Goal: Transaction & Acquisition: Purchase product/service

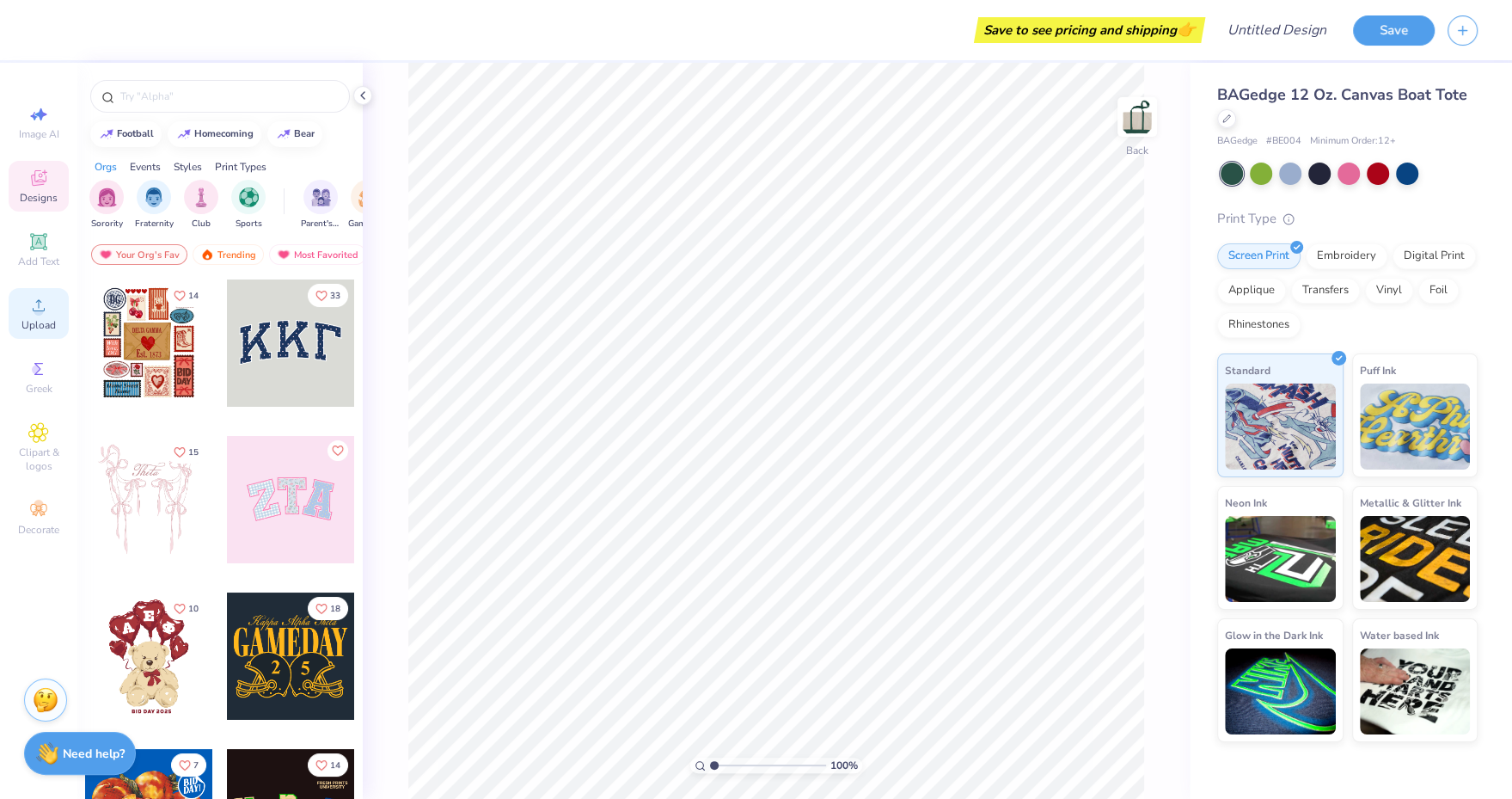
click at [39, 329] on span "Upload" at bounding box center [38, 325] width 34 height 14
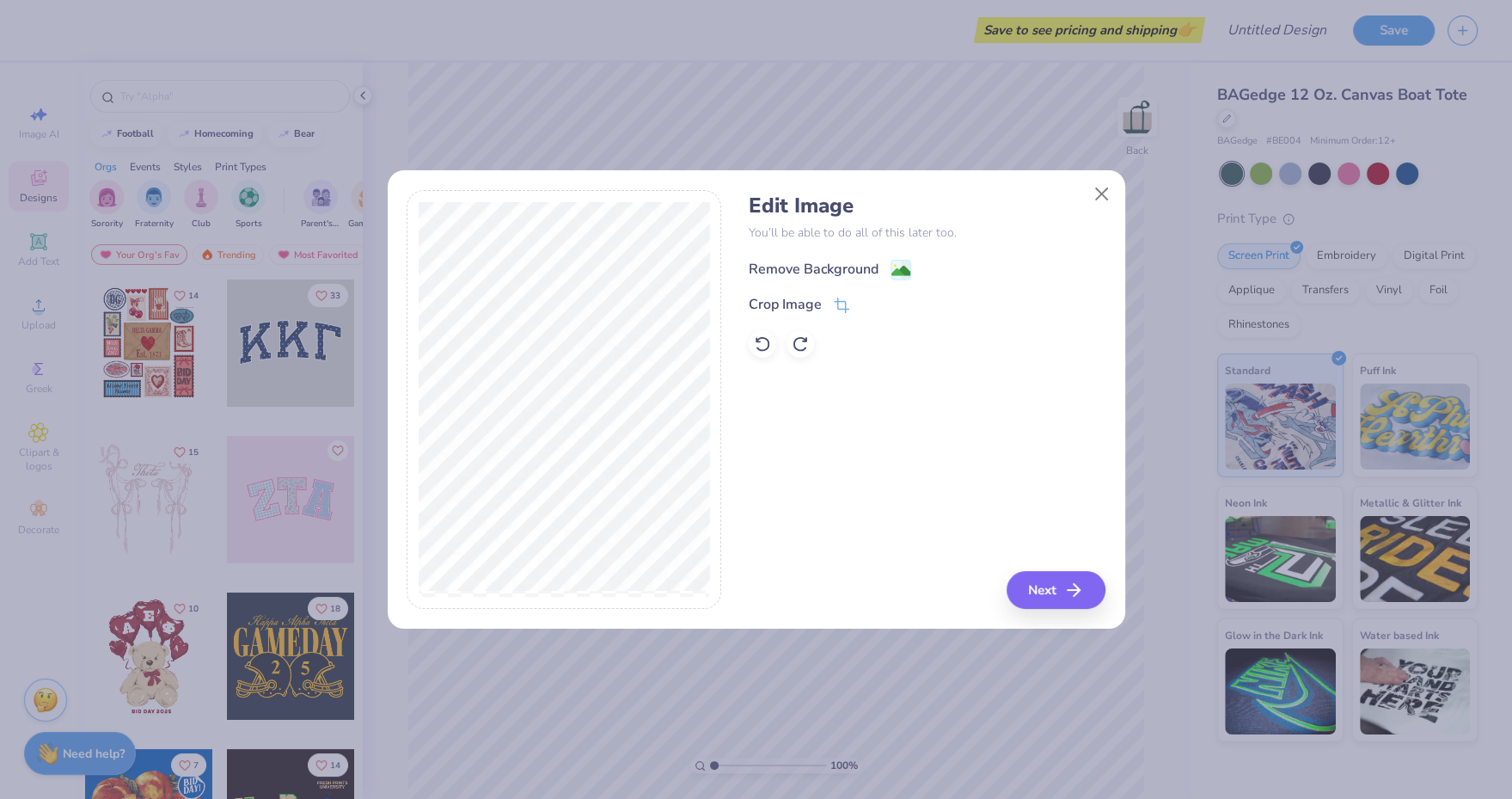
click at [893, 268] on image at bounding box center [901, 271] width 19 height 19
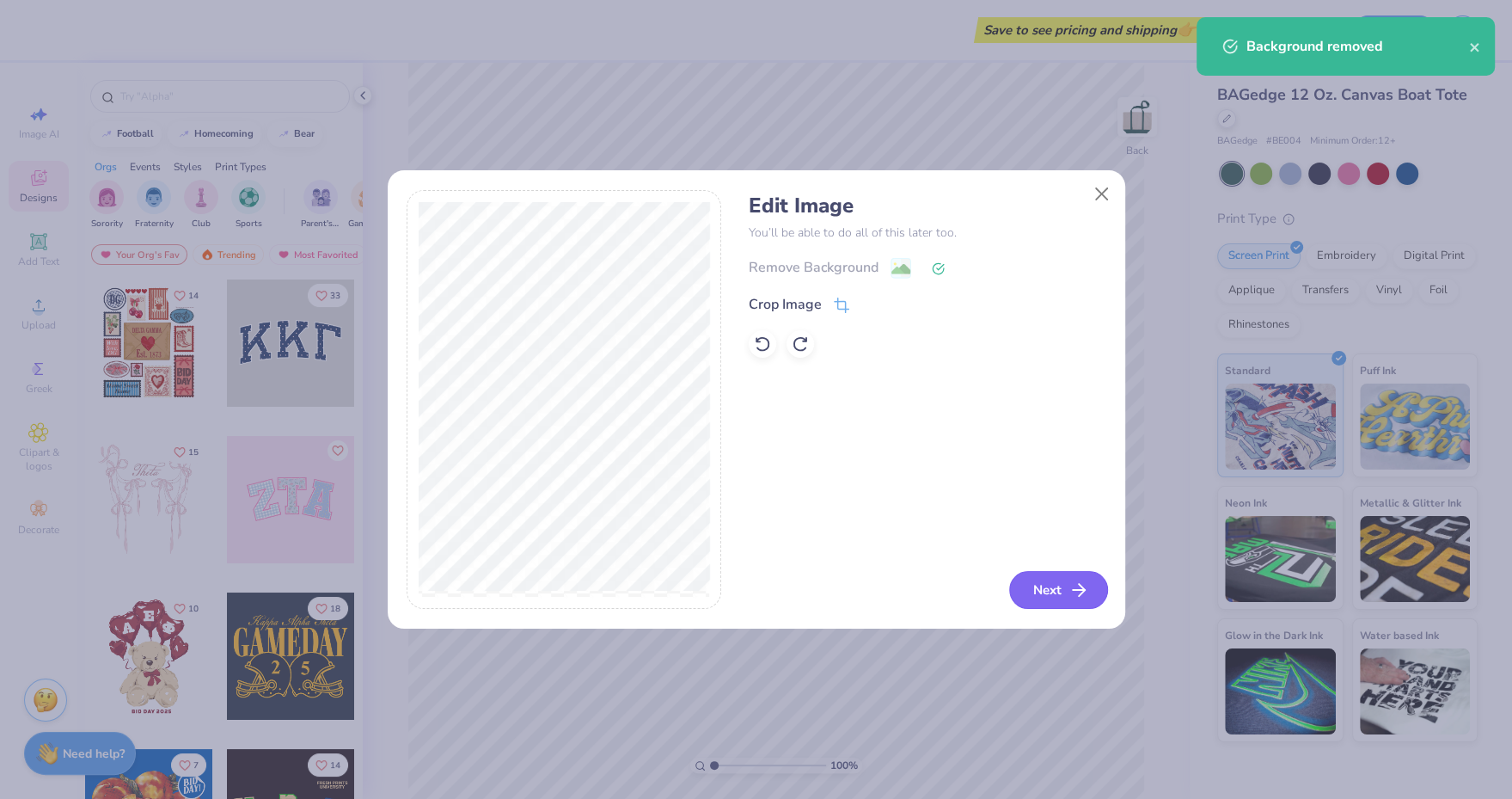
click at [1049, 578] on button "Next" at bounding box center [1058, 590] width 99 height 38
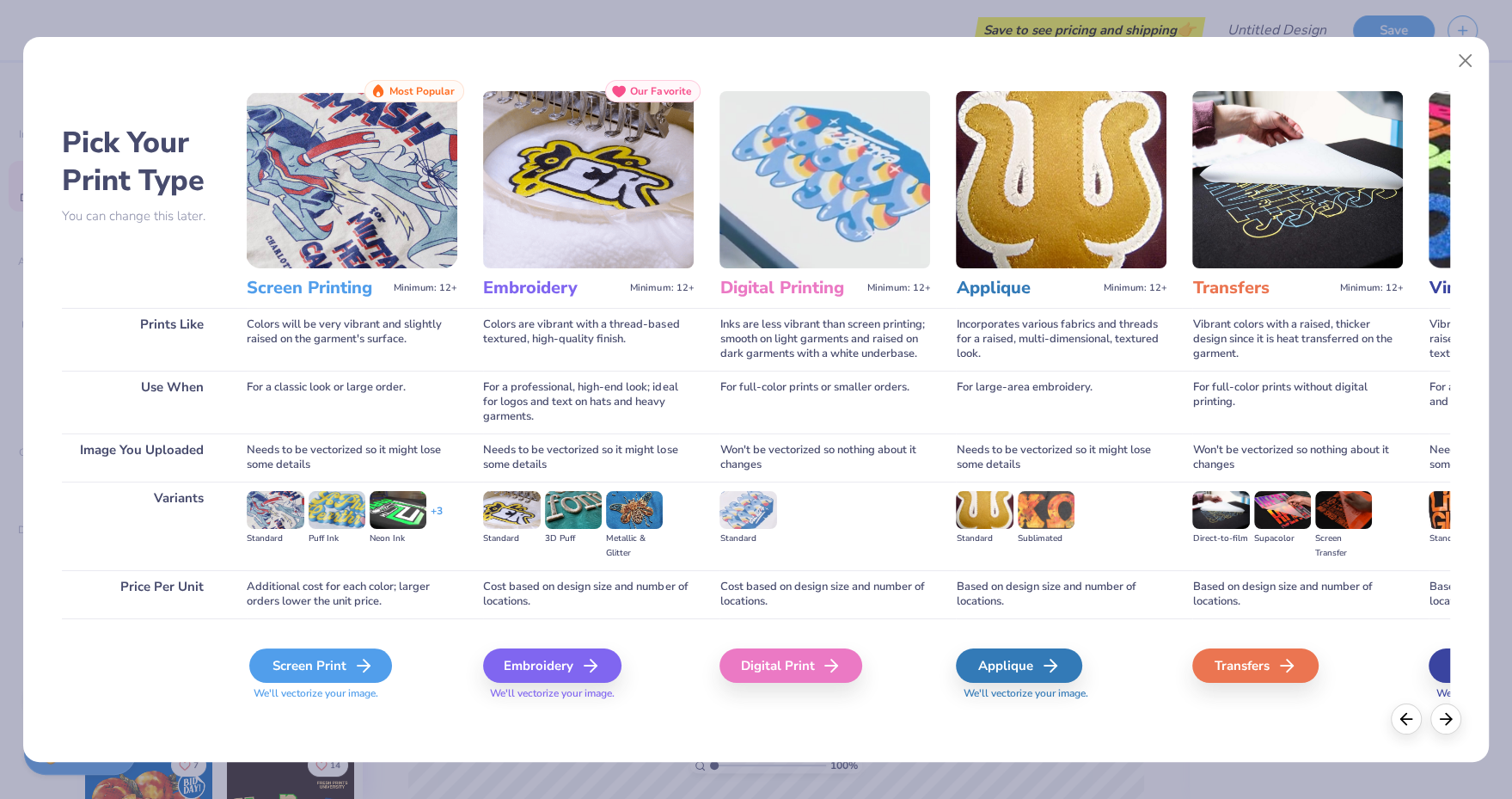
click at [322, 666] on div "Screen Print" at bounding box center [320, 666] width 143 height 34
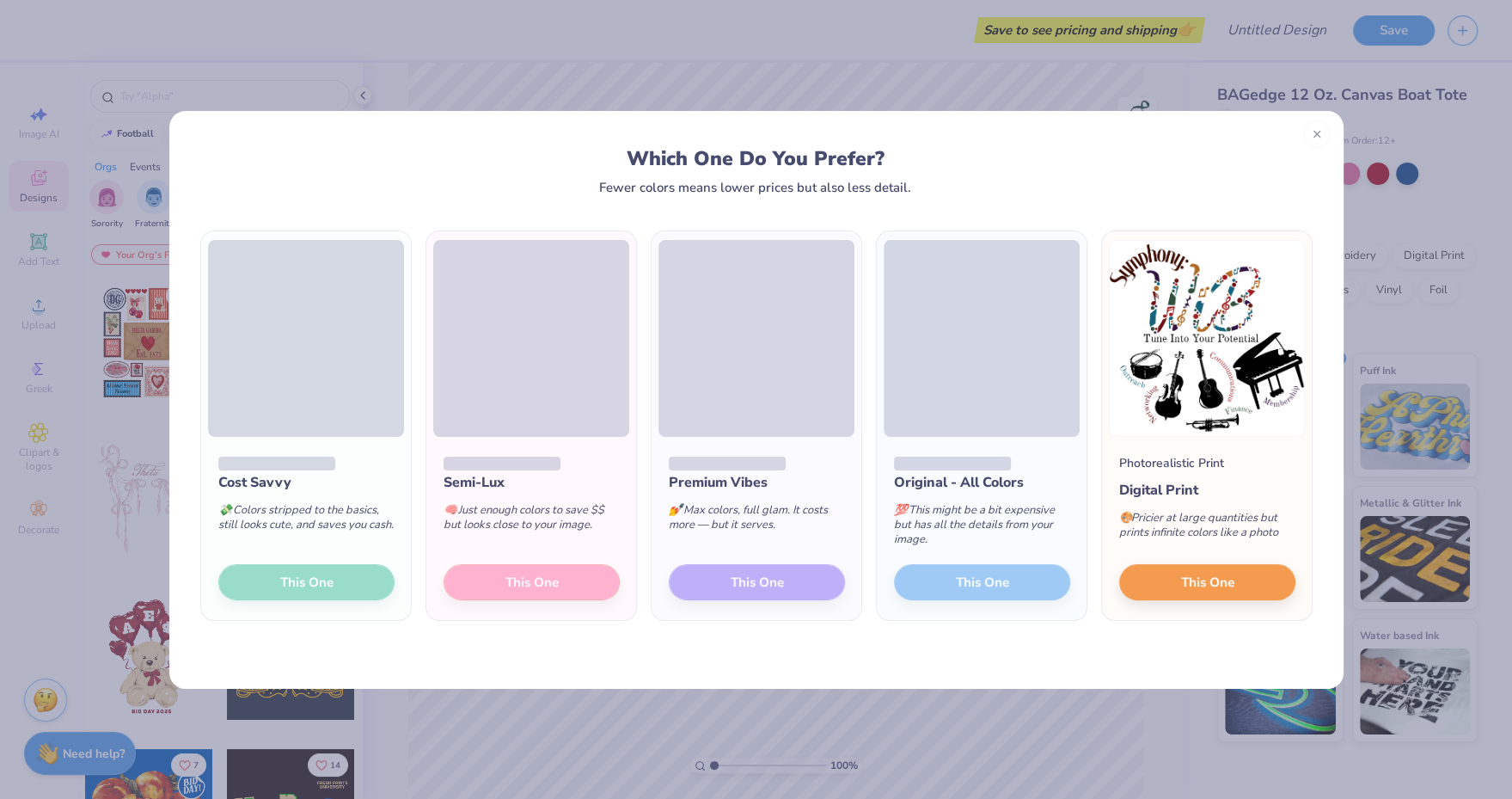
click at [498, 580] on div "Semi-Lux 🧠 Just enough colors to save $$ but looks close to your image. This One" at bounding box center [531, 529] width 210 height 184
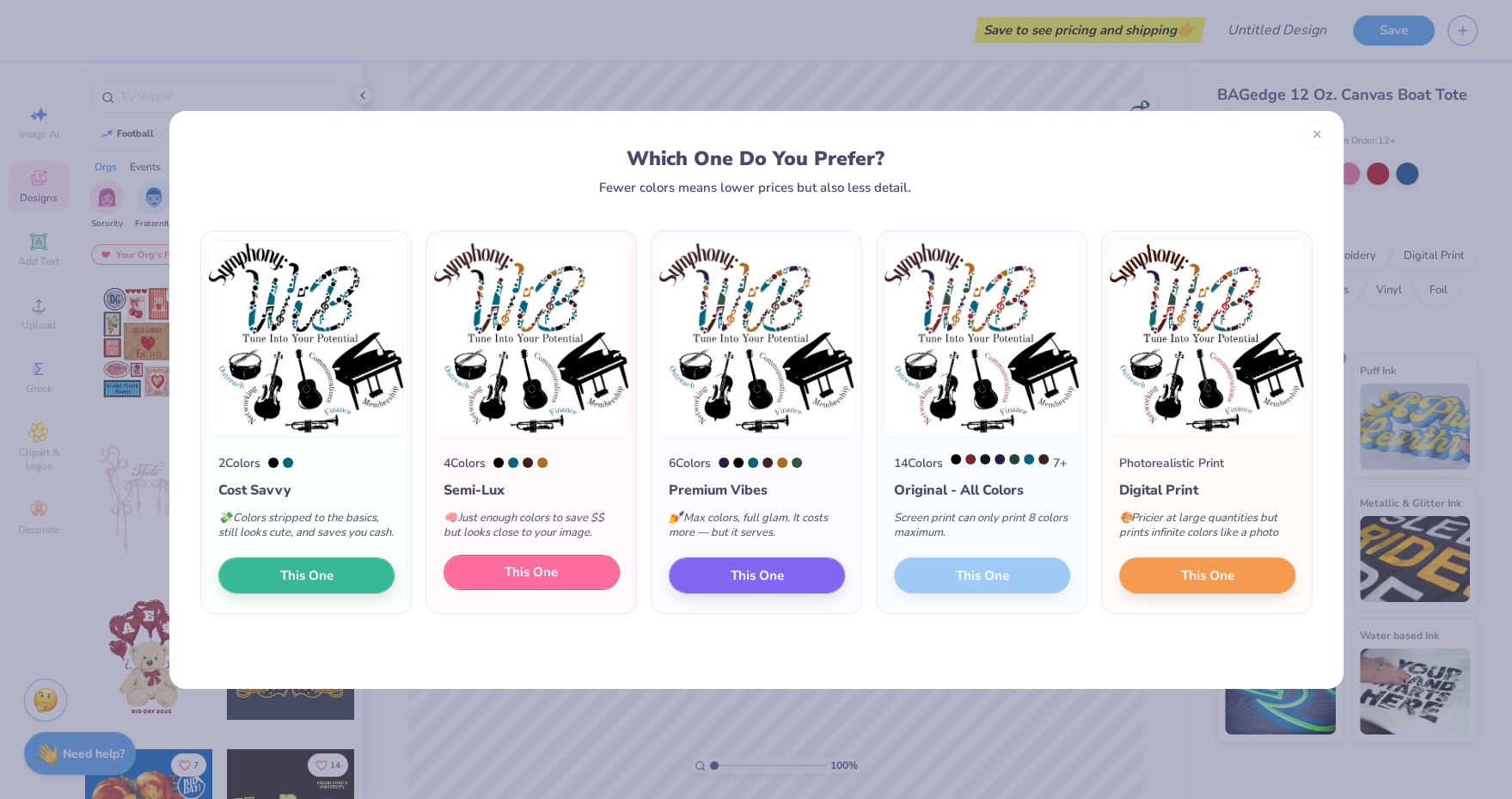
click at [534, 582] on span "This One" at bounding box center [531, 573] width 53 height 20
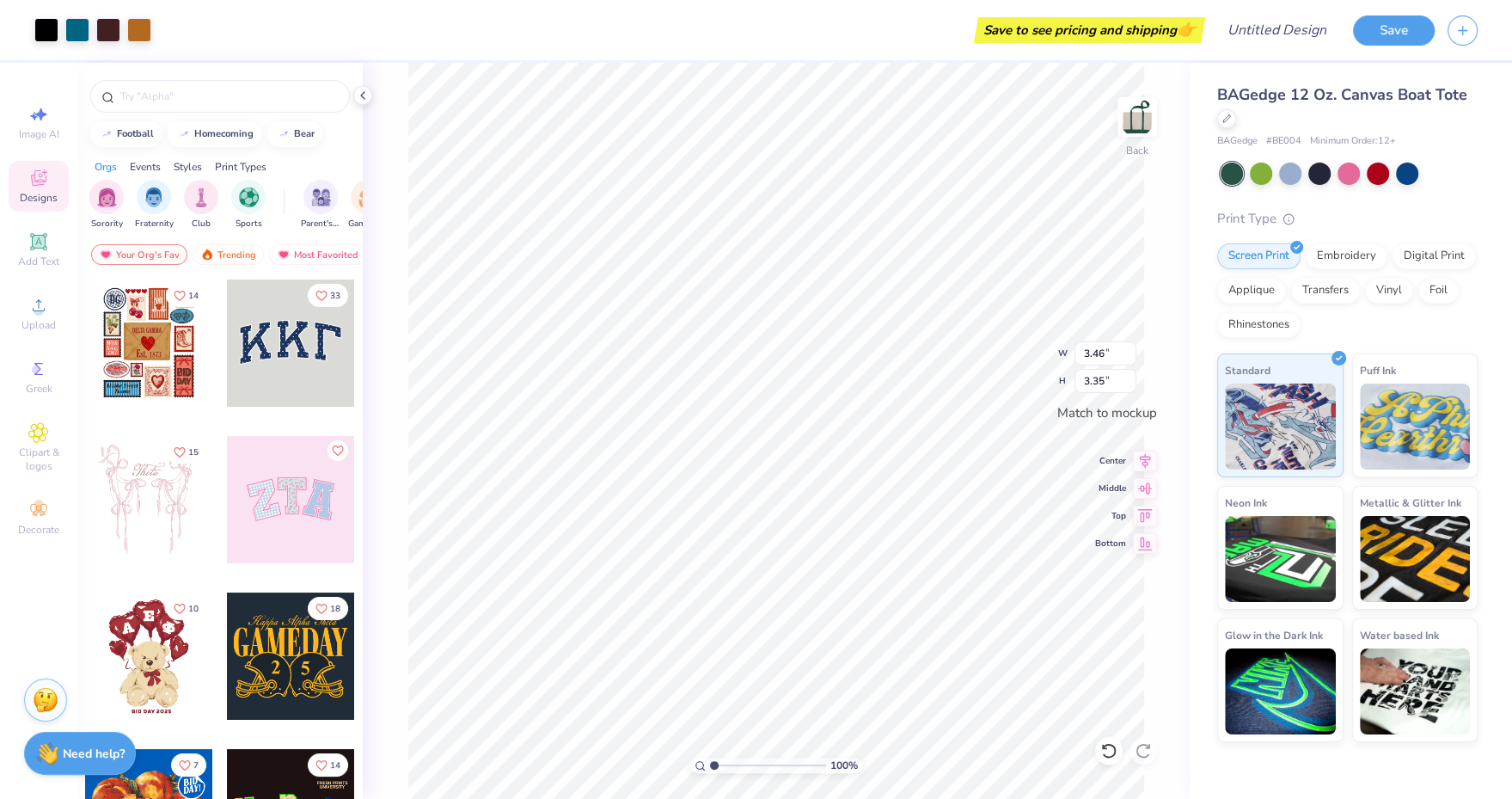
type input "3.47"
type input "3.36"
type input "0.09"
type input "1.27"
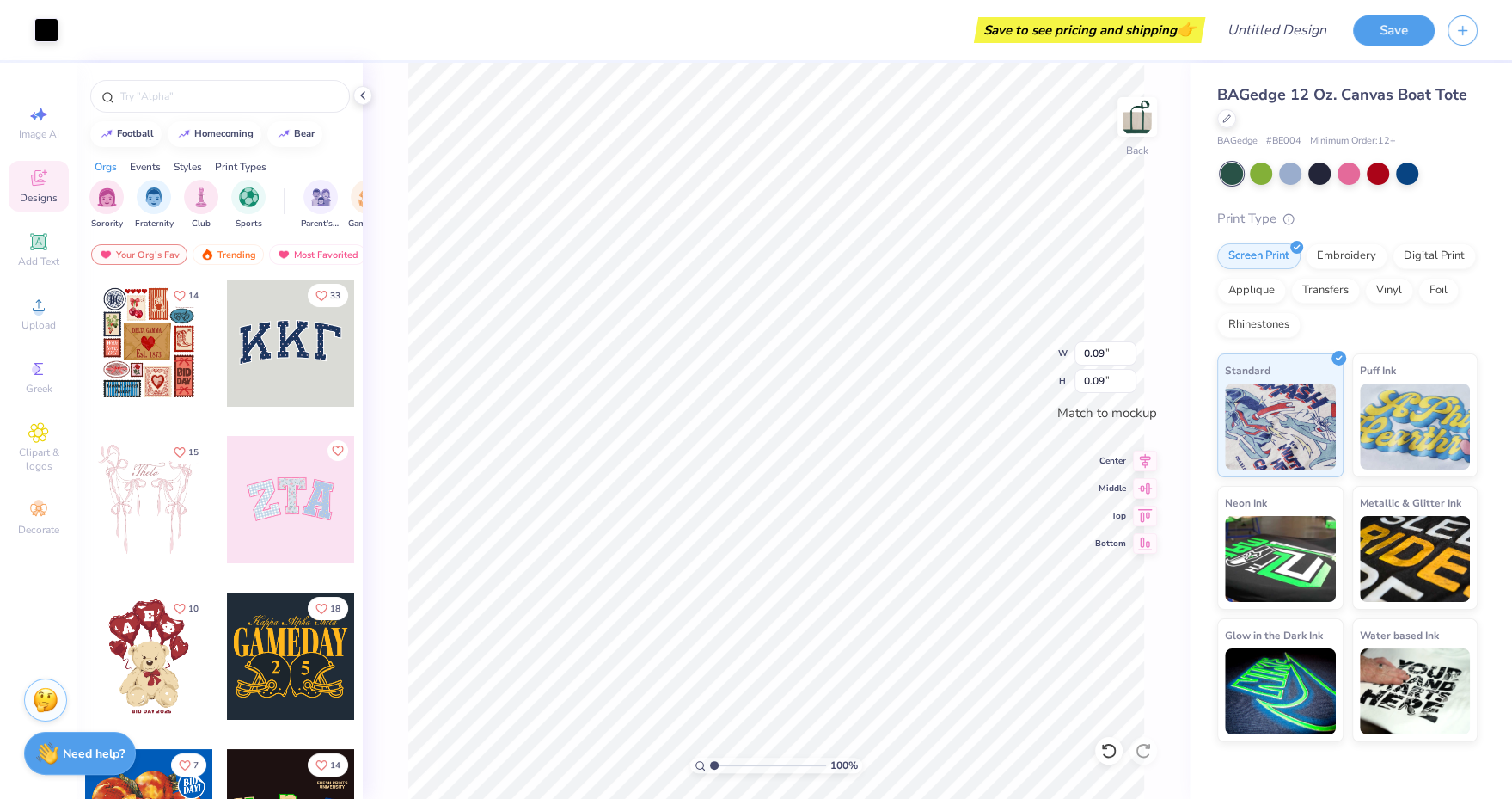
type input "1.38"
click at [38, 320] on span "Upload" at bounding box center [38, 325] width 34 height 14
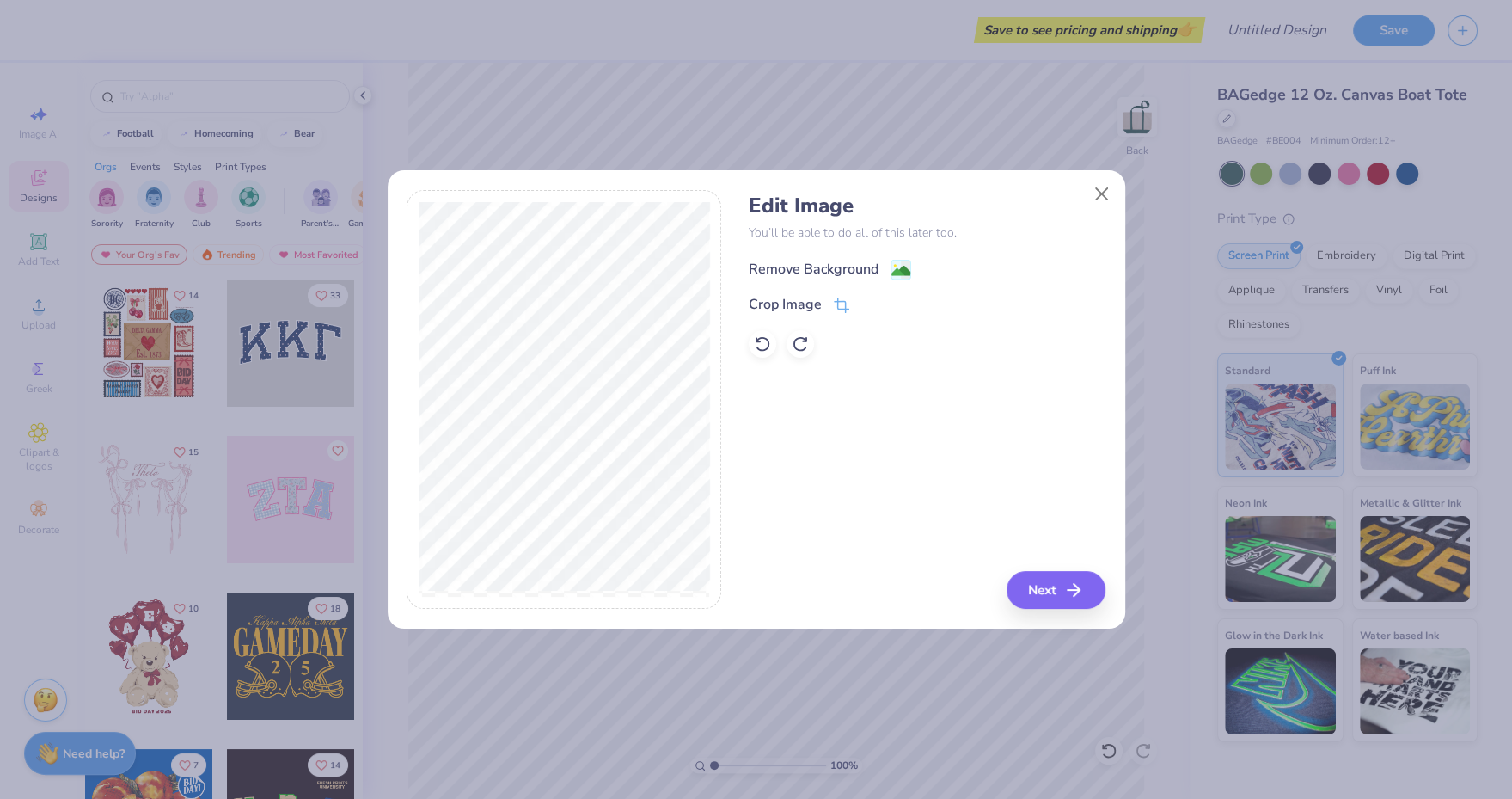
click at [897, 272] on image at bounding box center [901, 271] width 19 height 19
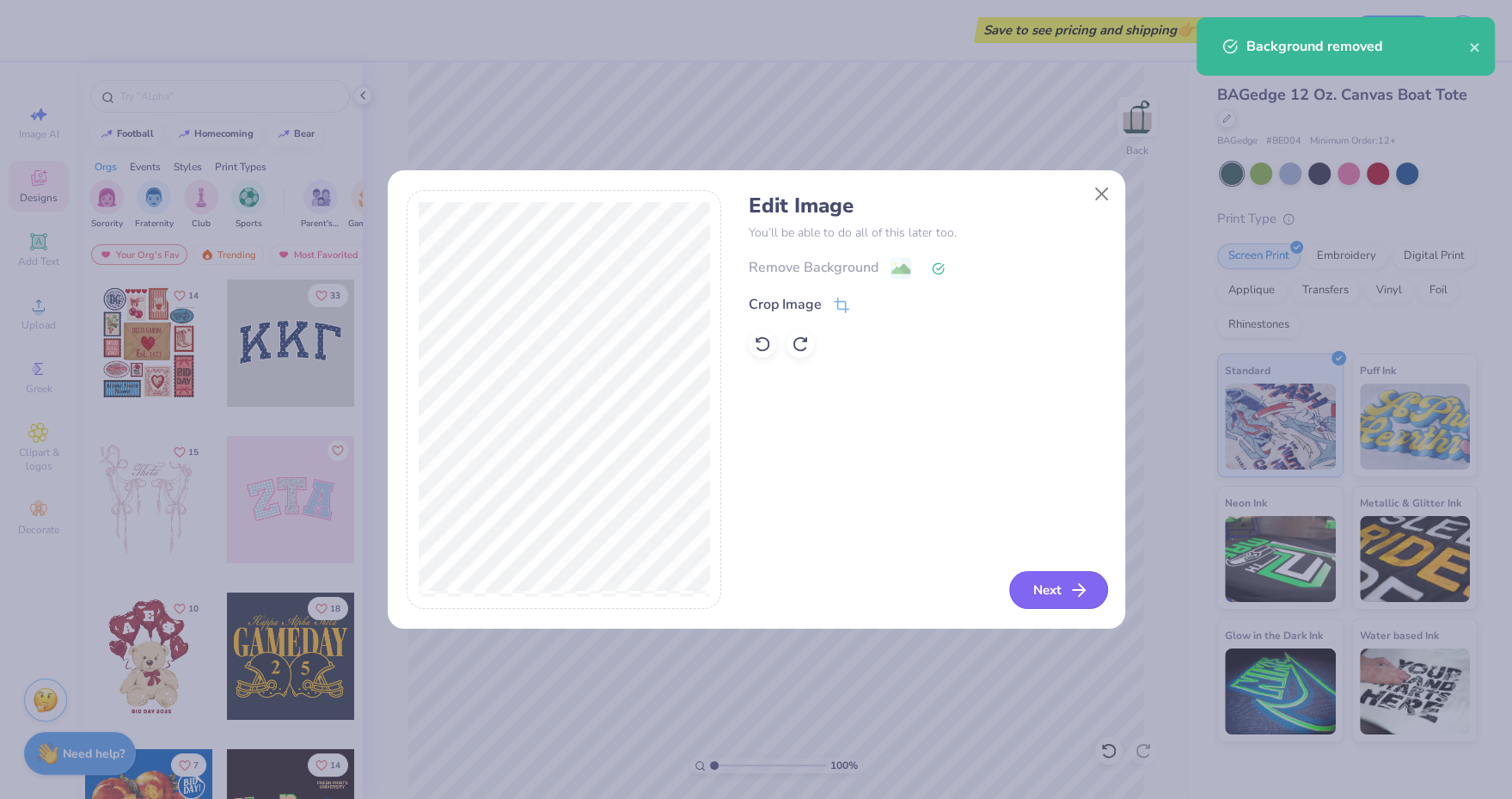
click at [1065, 582] on button "Next" at bounding box center [1058, 590] width 99 height 38
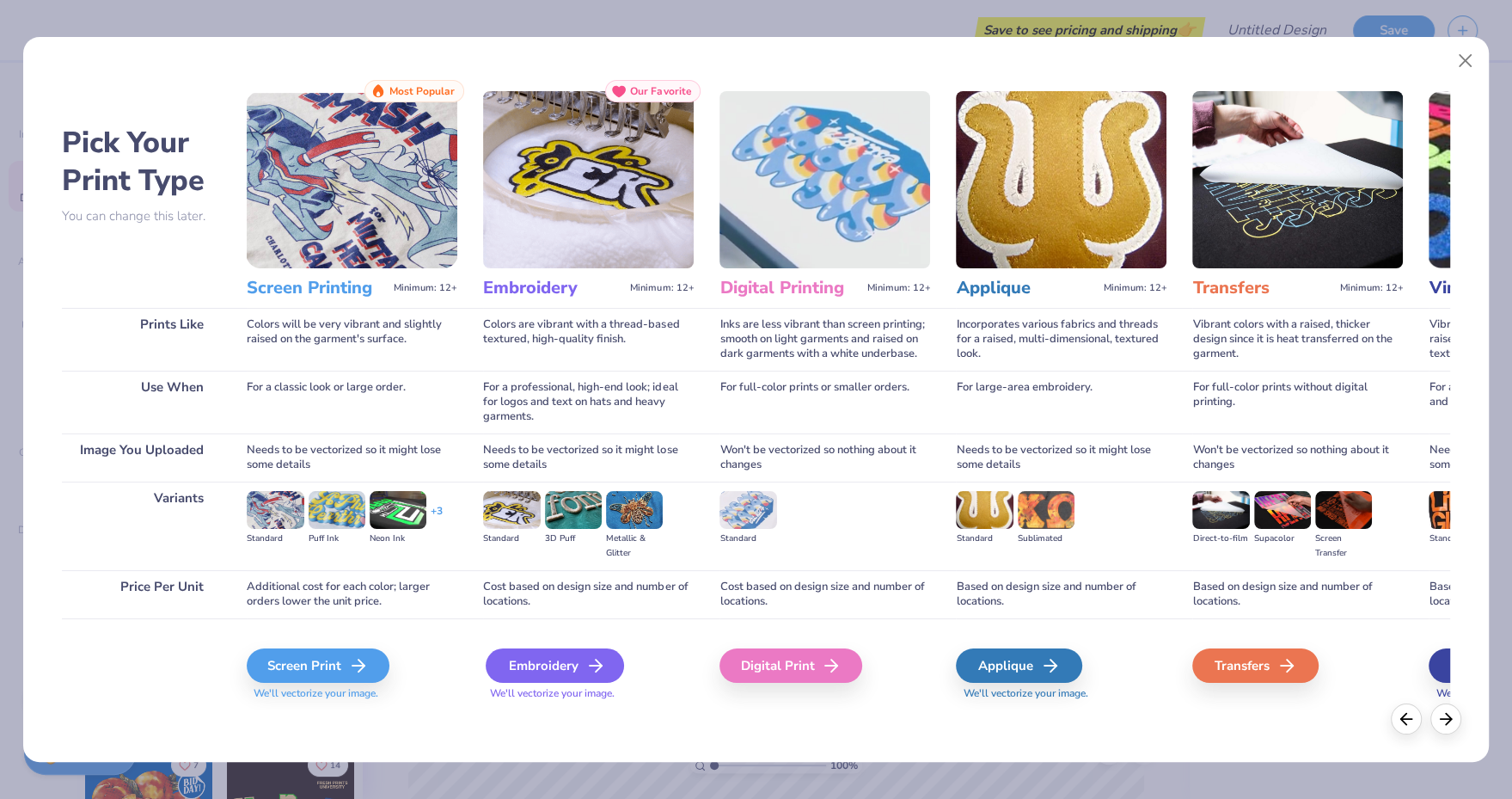
click at [553, 674] on div "Embroidery" at bounding box center [555, 666] width 138 height 34
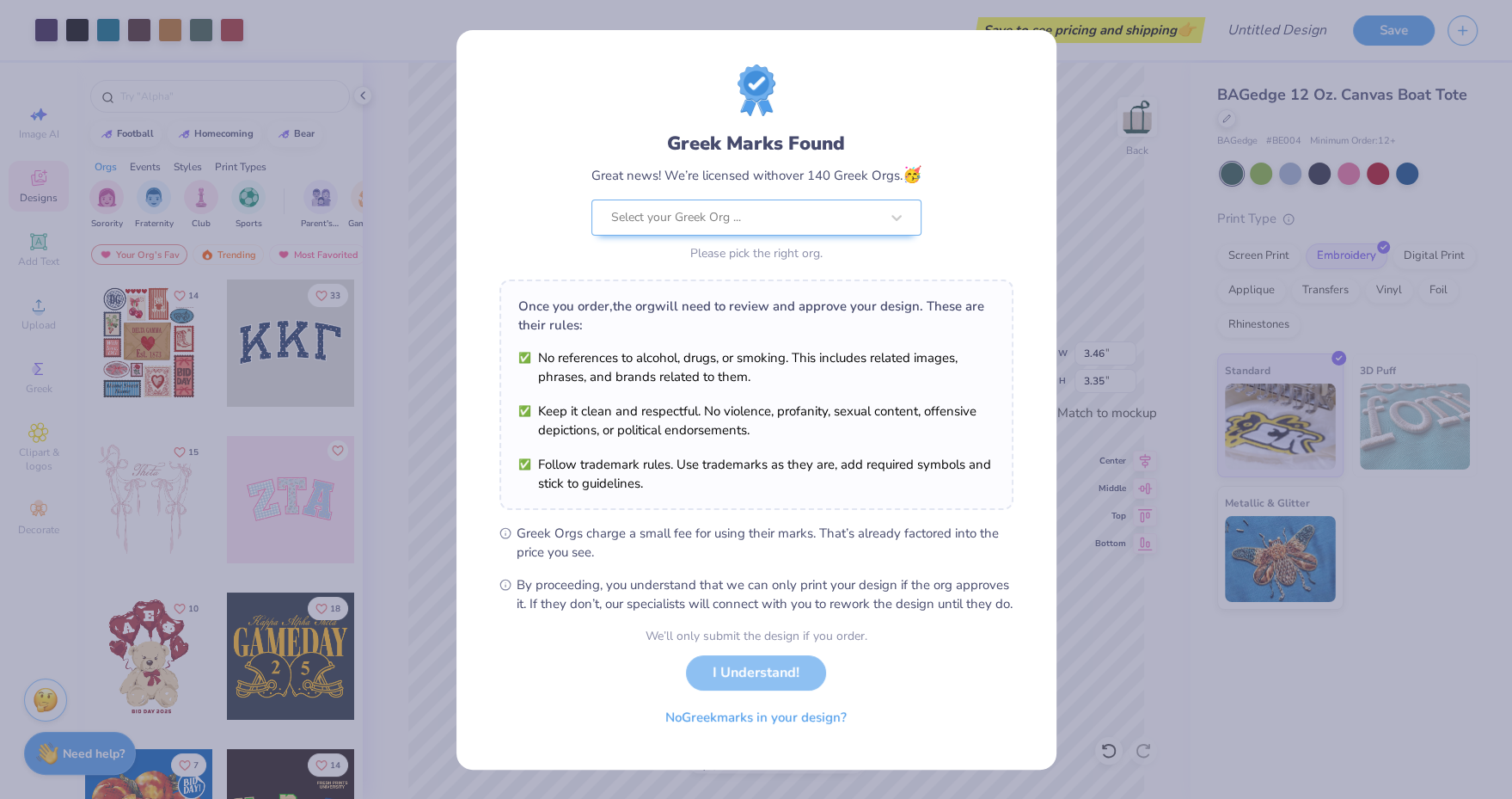
click at [1097, 165] on div "Greek Marks Found Great news! We’re licensed with over 140 Greek Orgs. 🥳 Select…" at bounding box center [756, 399] width 1512 height 799
click at [904, 206] on div at bounding box center [897, 218] width 31 height 31
click at [1082, 237] on div "Greek Marks Found Great news! We’re licensed with over 140 Greek Orgs. 🥳 Select…" at bounding box center [756, 399] width 1512 height 799
click at [834, 716] on button "No Greek marks in your design?" at bounding box center [756, 714] width 211 height 35
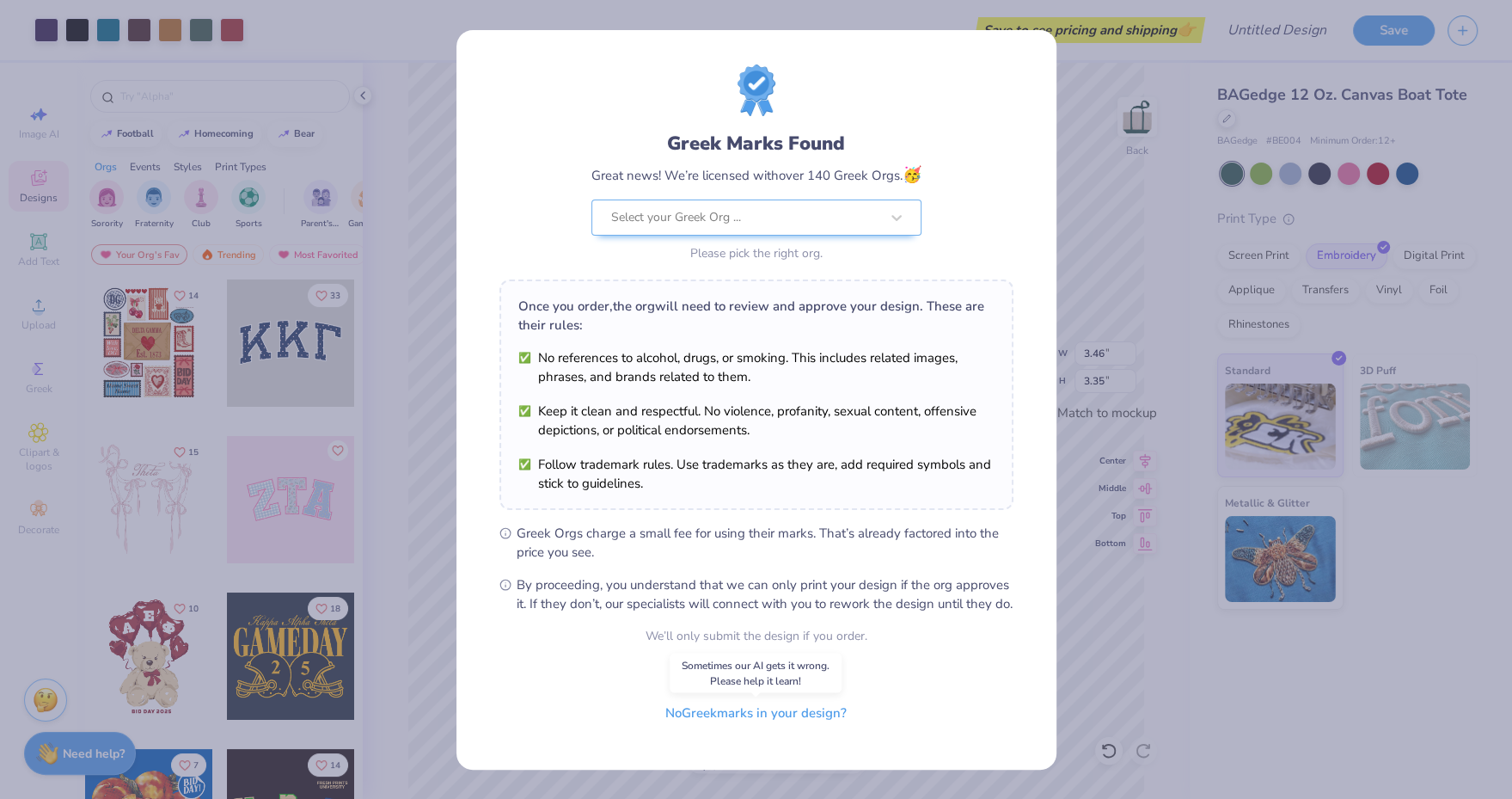
scroll to position [0, 0]
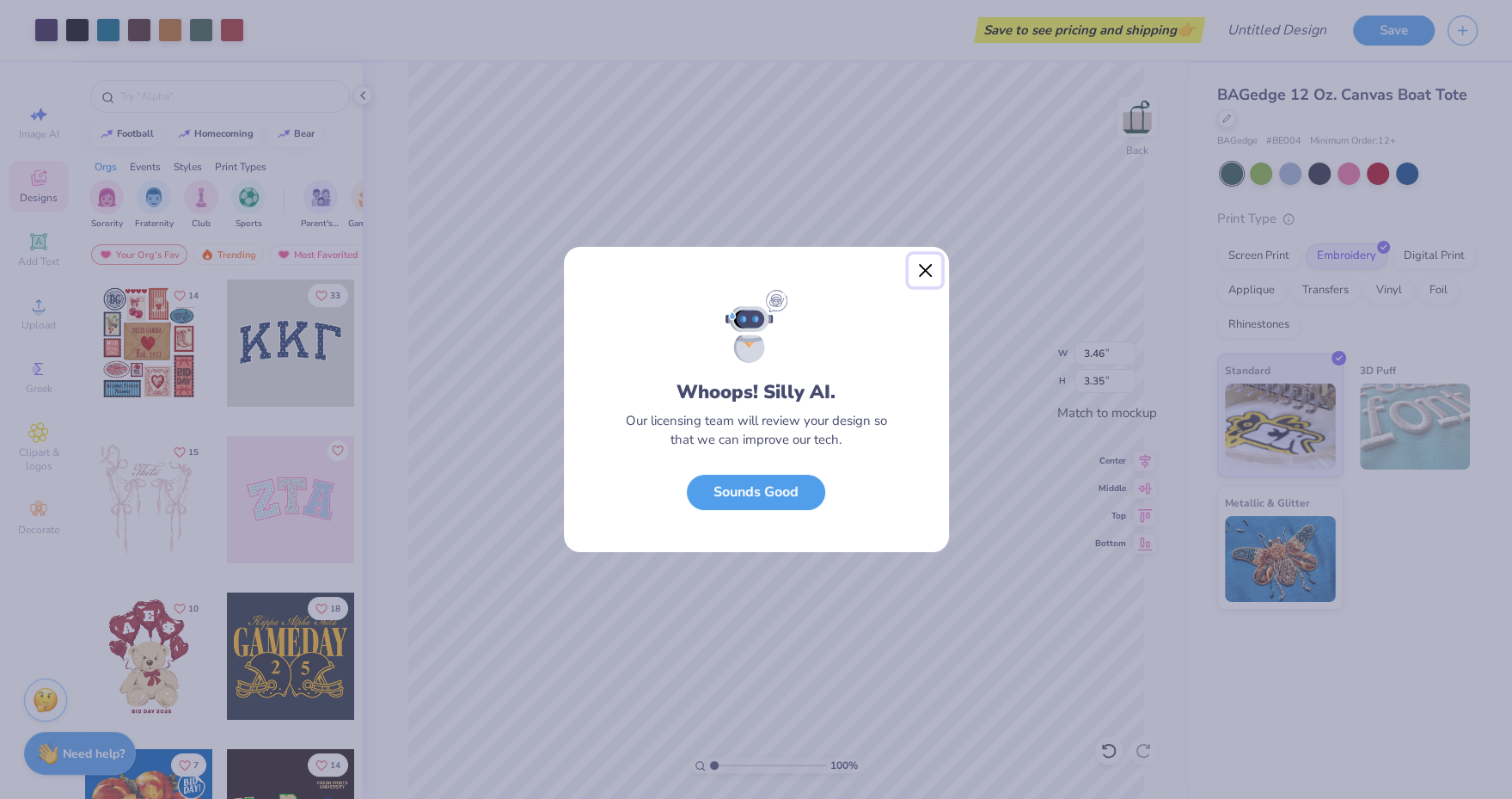
click at [916, 272] on button "Close" at bounding box center [924, 271] width 32 height 32
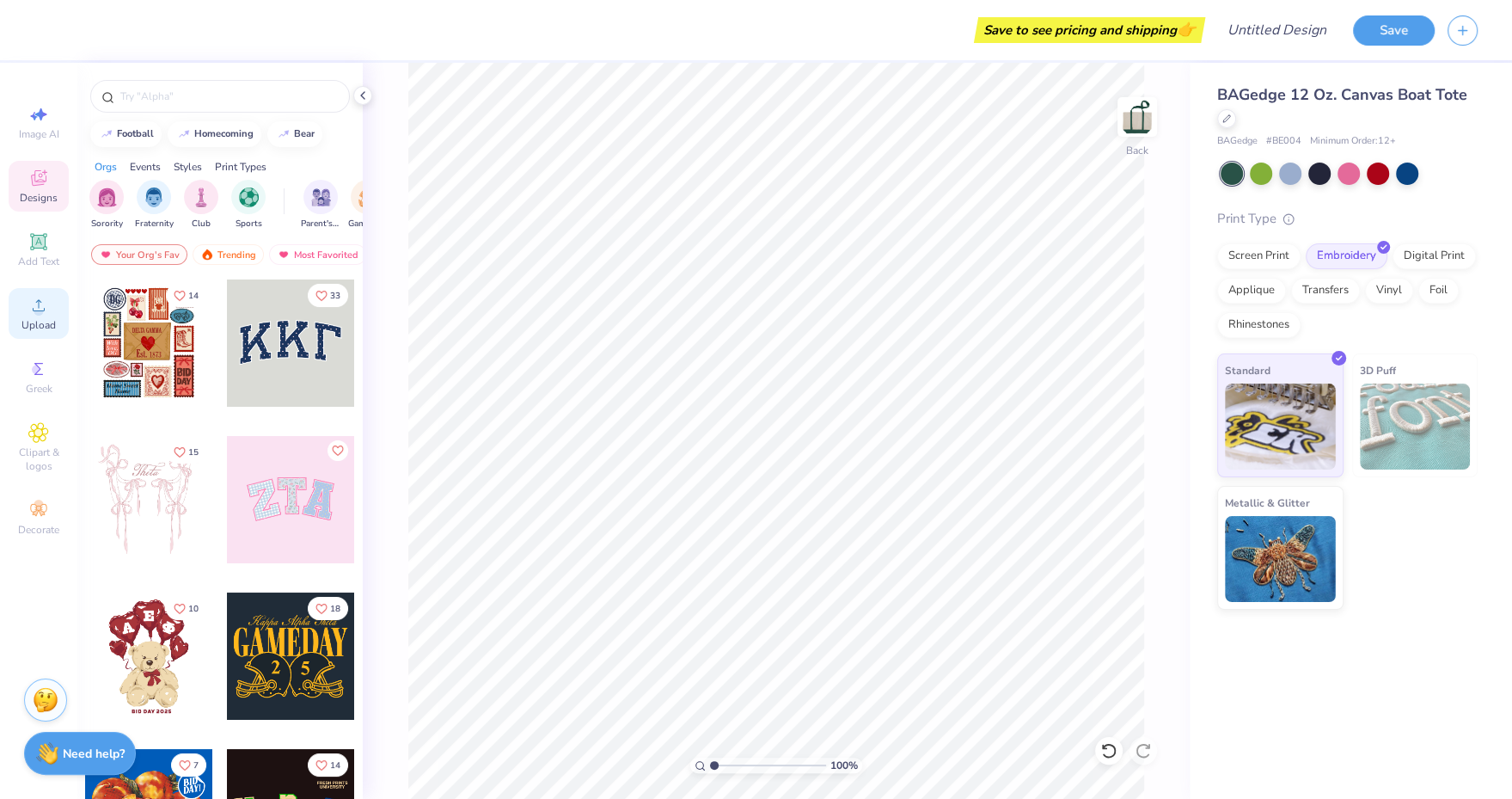
click at [29, 319] on span "Upload" at bounding box center [38, 325] width 34 height 14
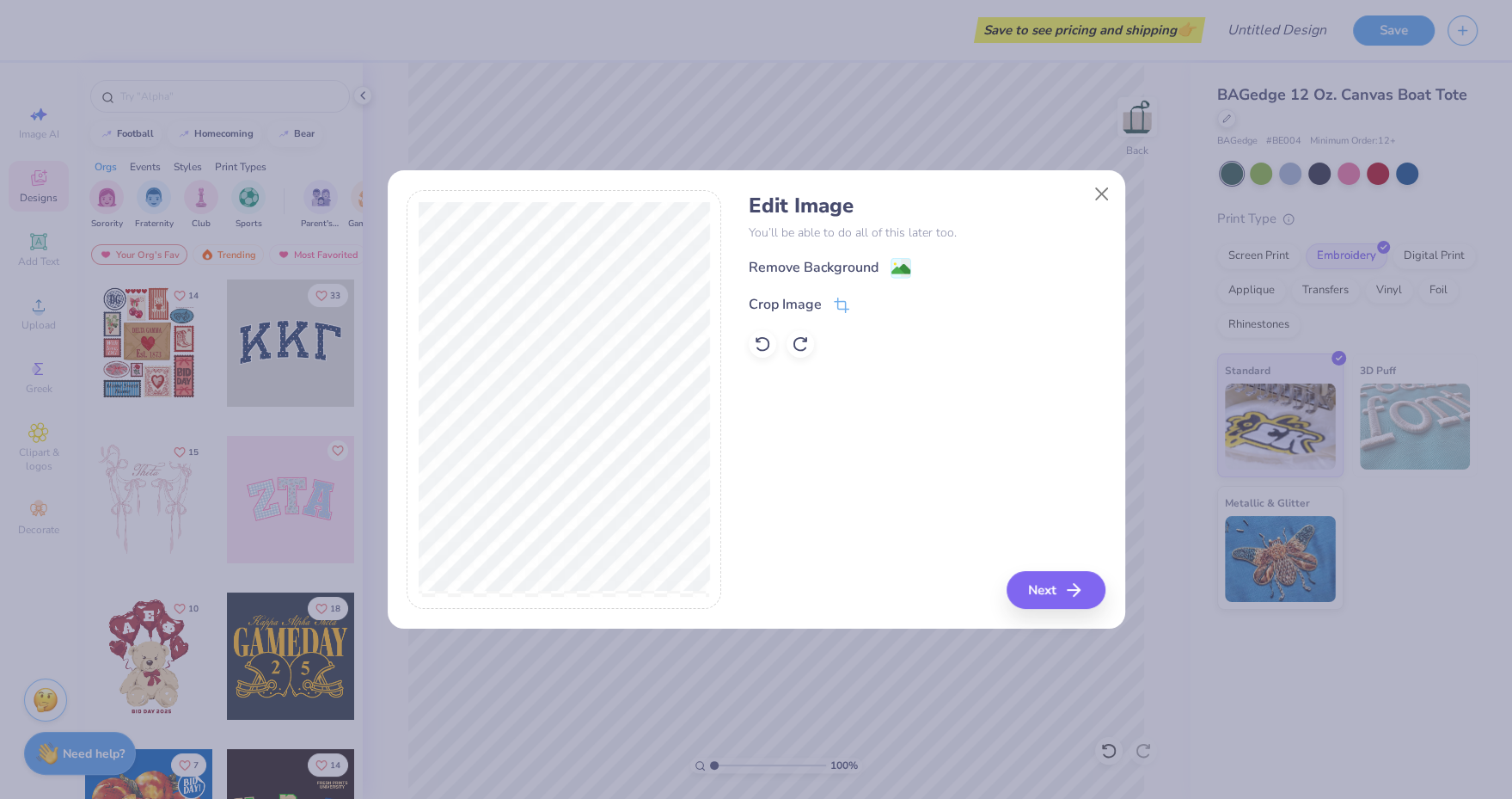
click at [1064, 616] on div "Edit Image You’ll be able to do all of this later too. Remove Background Crop I…" at bounding box center [756, 409] width 738 height 438
click at [1057, 600] on button "Next" at bounding box center [1058, 590] width 99 height 38
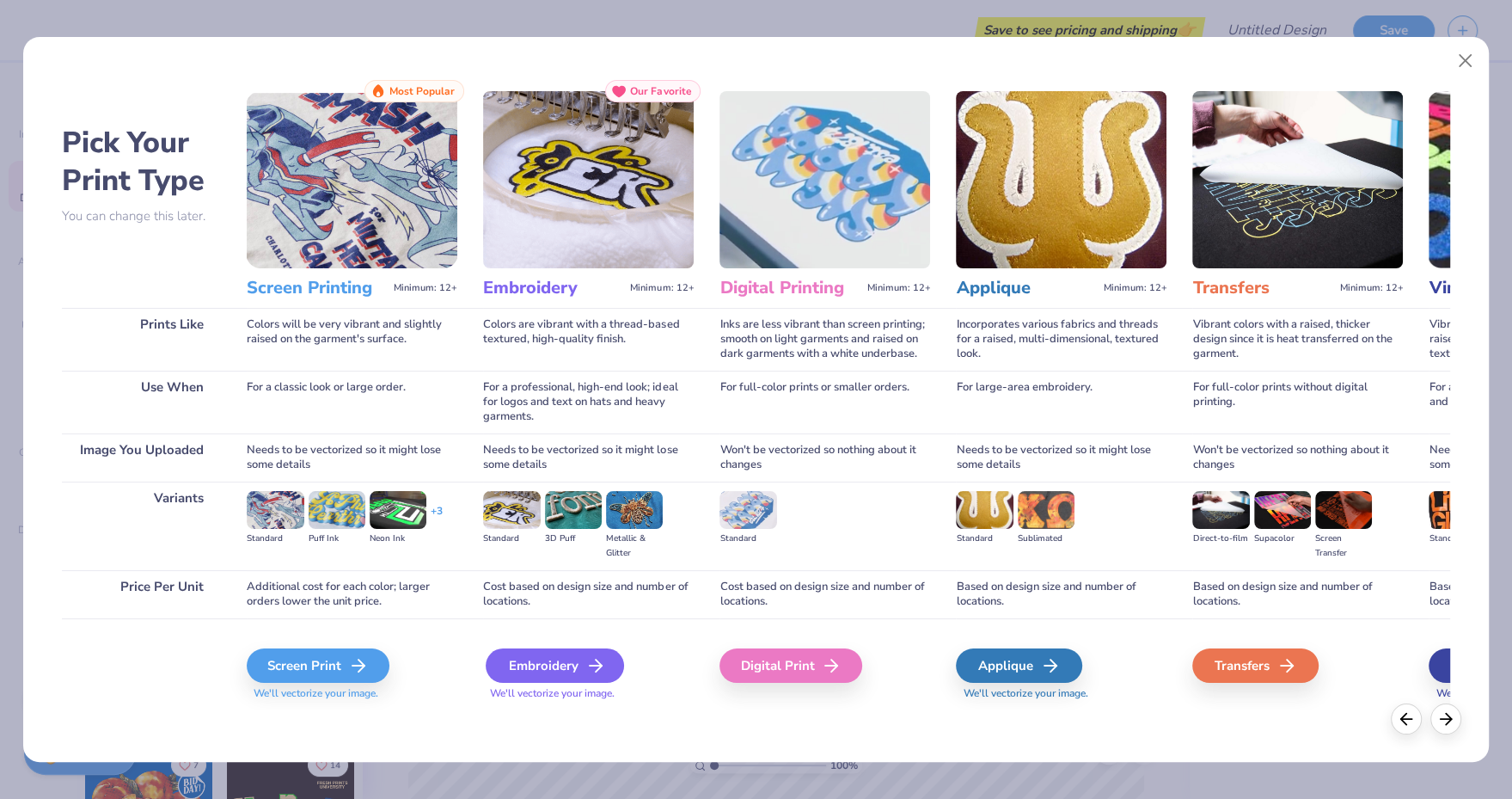
click at [554, 668] on div "Embroidery" at bounding box center [555, 666] width 138 height 34
